Goal: Check status

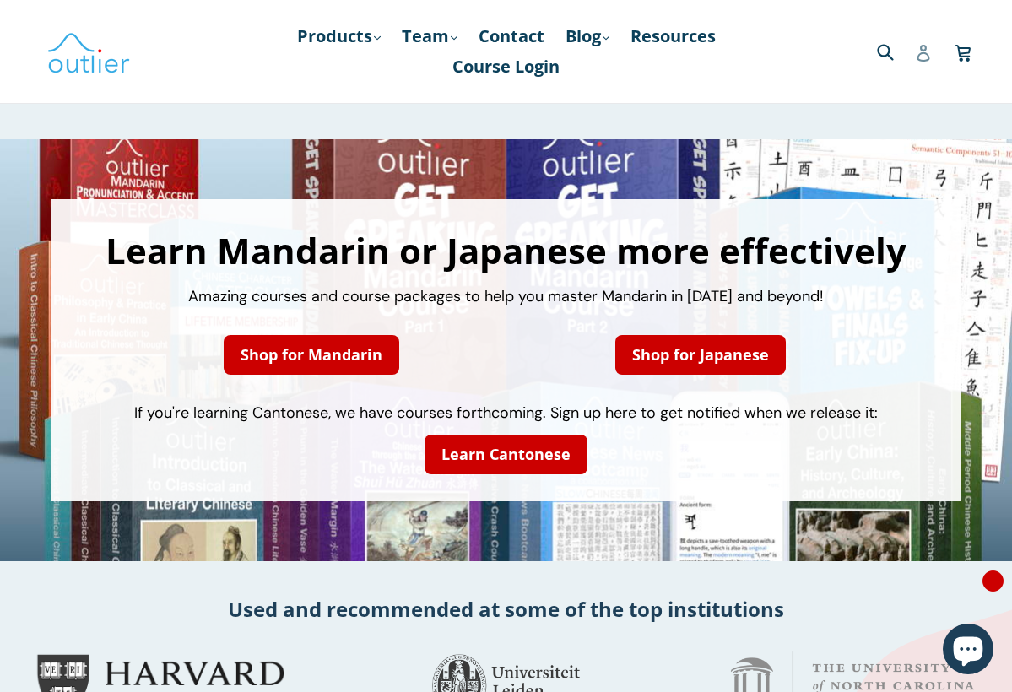
click at [923, 54] on icon at bounding box center [923, 53] width 17 height 17
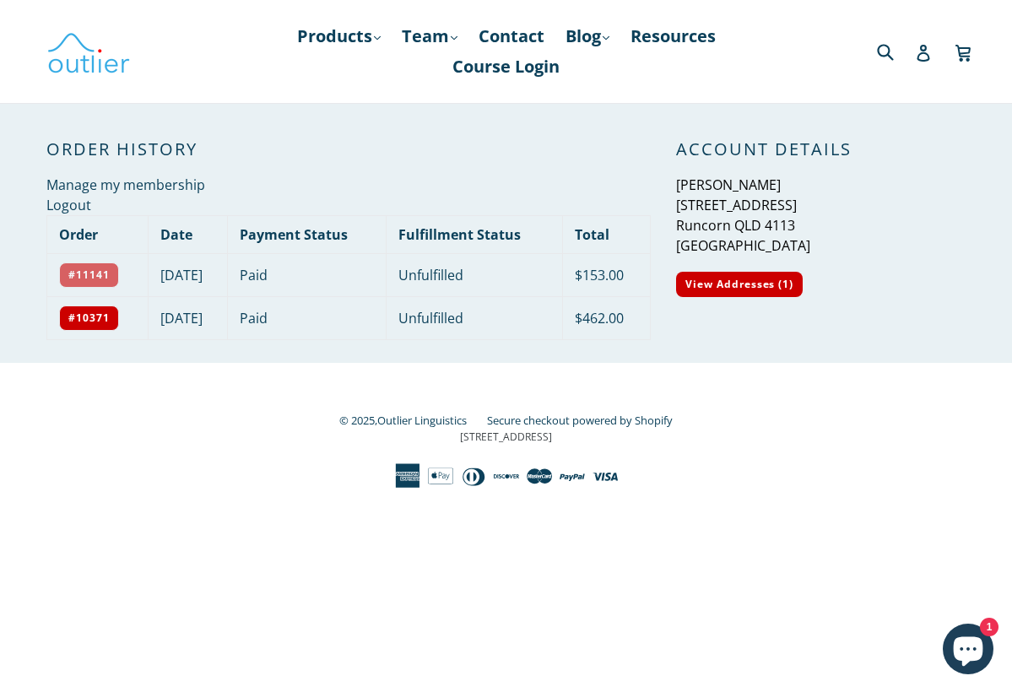
click at [93, 274] on link "#11141" at bounding box center [89, 275] width 60 height 25
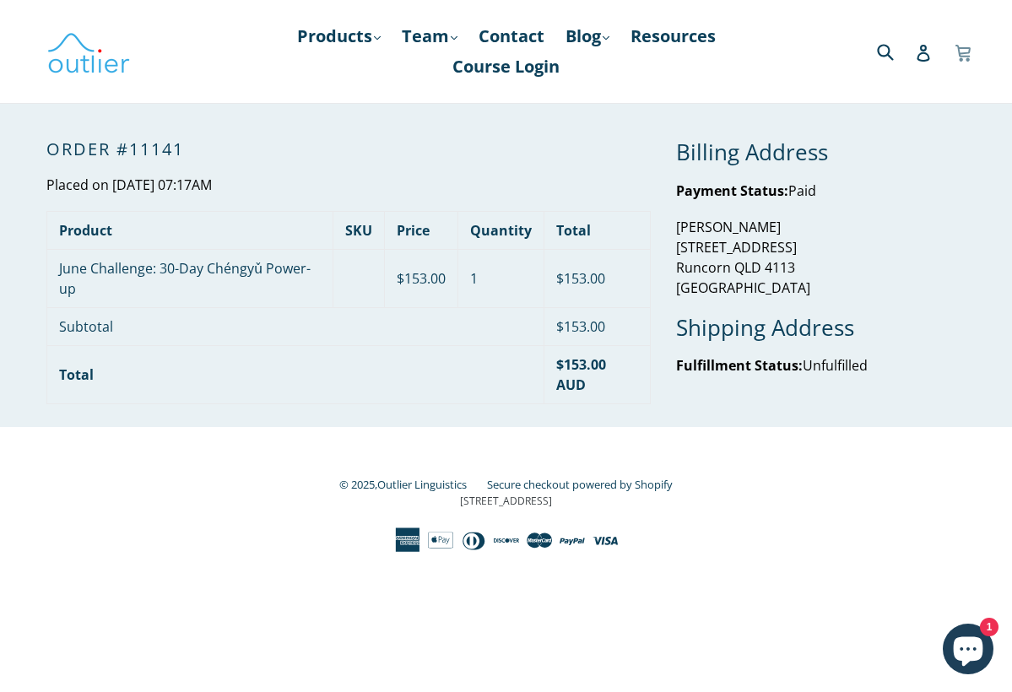
click at [967, 51] on icon at bounding box center [963, 51] width 17 height 25
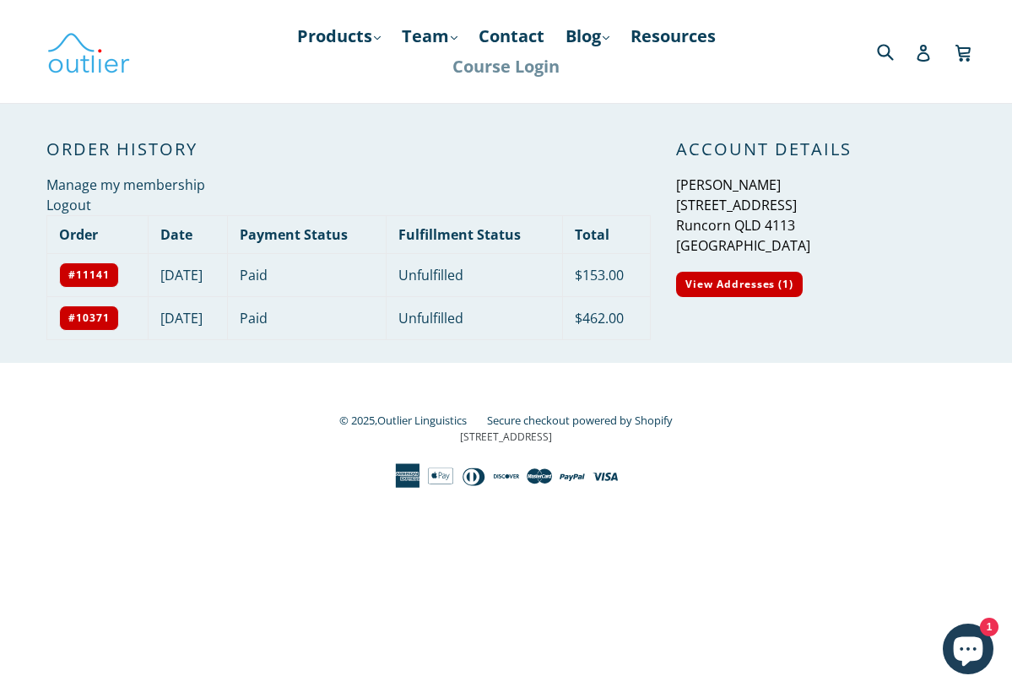
click at [528, 65] on link "Course Login" at bounding box center [506, 66] width 124 height 30
